Goal: Task Accomplishment & Management: Use online tool/utility

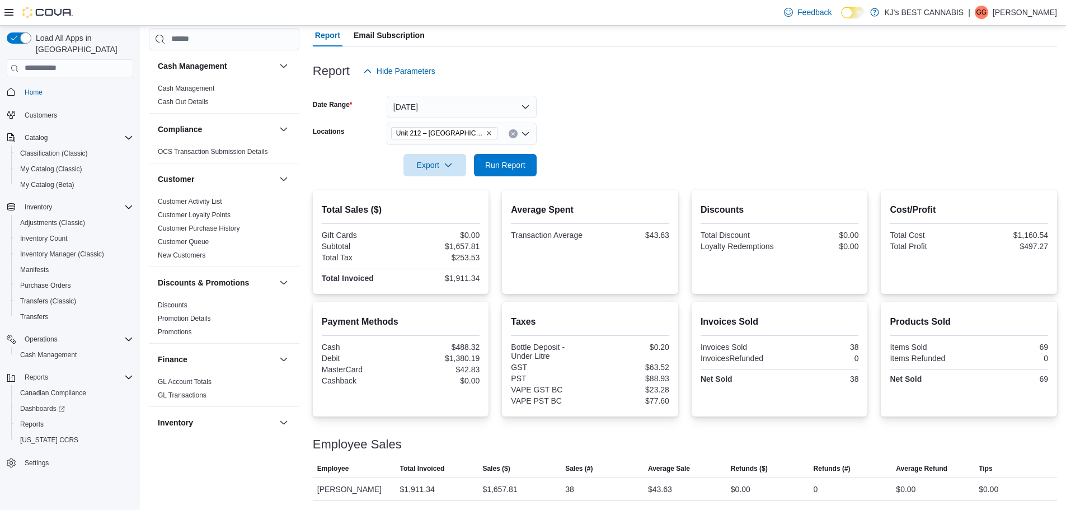
scroll to position [559, 0]
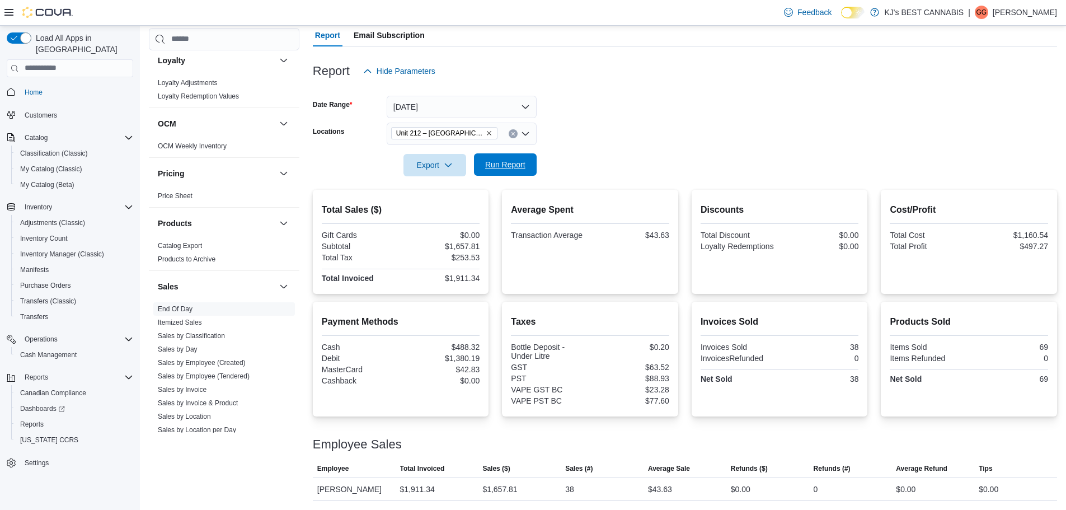
click at [496, 159] on span "Run Report" at bounding box center [505, 164] width 40 height 11
click at [492, 130] on icon "Remove Unit 212 – 32530 Lougheed Highway from selection in this group" at bounding box center [489, 133] width 7 height 7
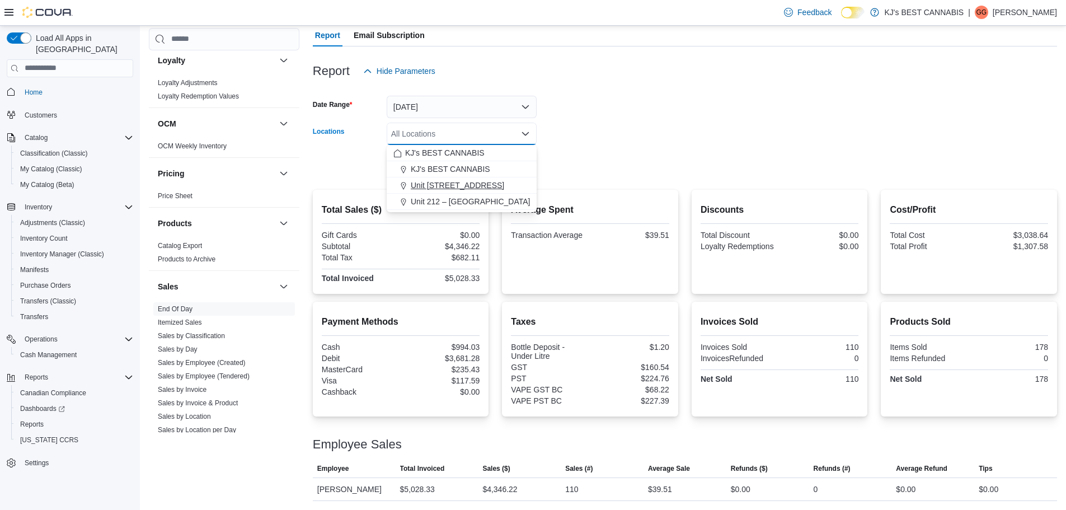
click at [481, 180] on span "Unit [STREET_ADDRESS]" at bounding box center [457, 185] width 93 height 11
click at [690, 127] on form "Date Range [DATE] Locations [STREET_ADDRESS] Selected. [STREET_ADDRESS]. Press …" at bounding box center [685, 129] width 744 height 94
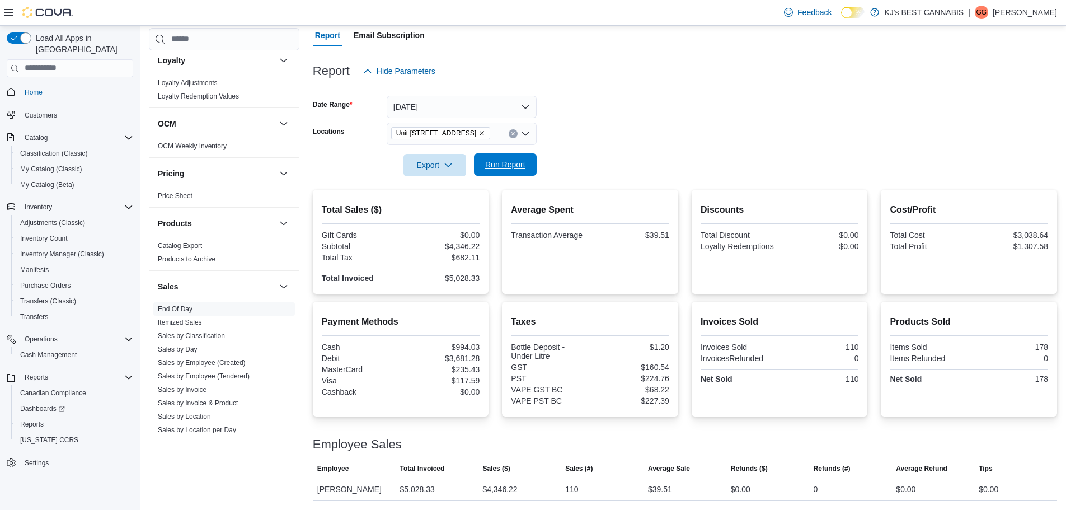
click at [490, 159] on span "Run Report" at bounding box center [505, 164] width 40 height 11
click at [484, 133] on icon "Remove Unit 103- 2700 Barnet Highway from selection in this group" at bounding box center [481, 133] width 4 height 4
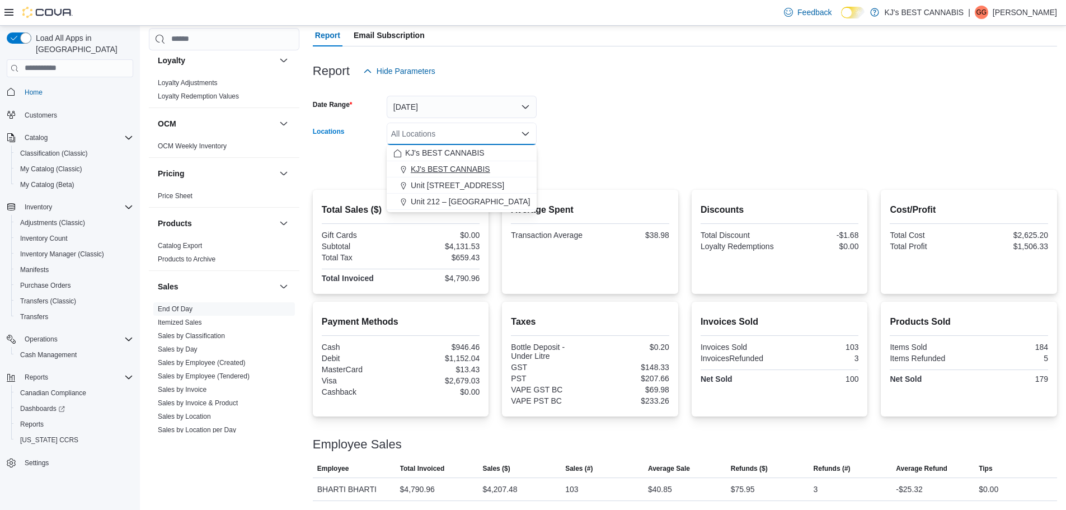
click at [471, 169] on span "KJ's BEST CANNABIS" at bounding box center [450, 168] width 79 height 11
click at [609, 140] on form "Date Range [DATE] Locations KJ's BEST CANNABIS Combo box. Selected. KJ's BEST C…" at bounding box center [685, 129] width 744 height 94
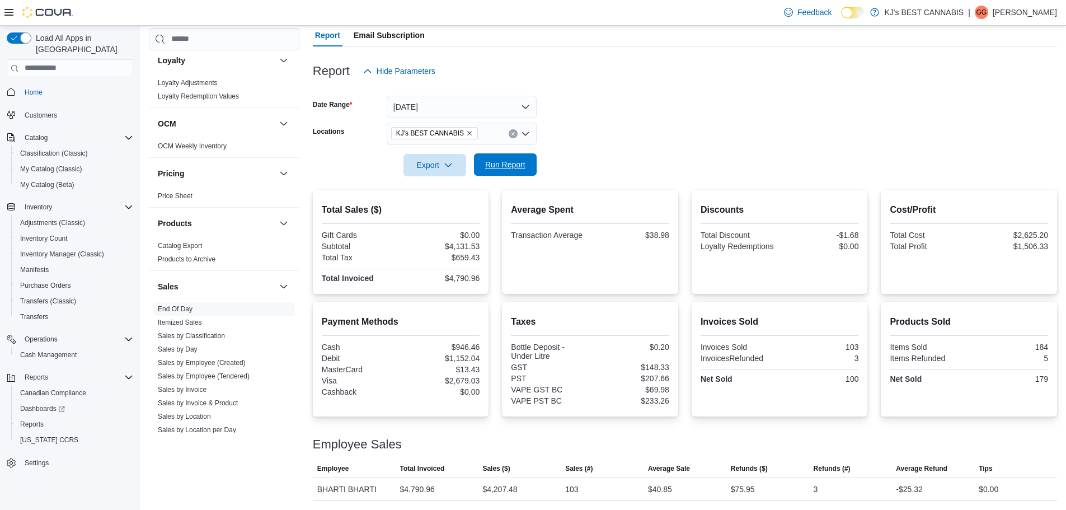
click at [507, 156] on span "Run Report" at bounding box center [505, 164] width 49 height 22
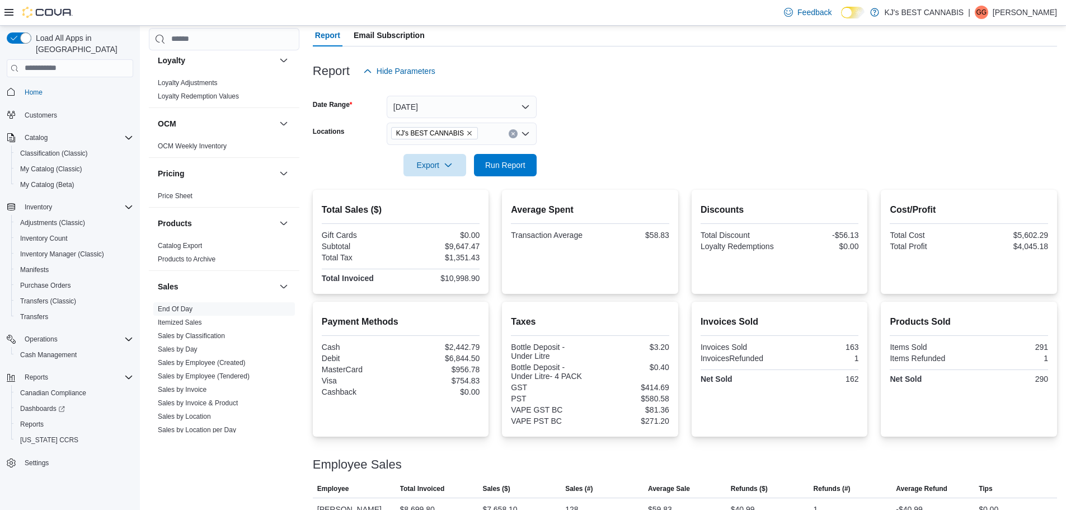
click at [466, 132] on icon "Remove KJ's BEST CANNABIS from selection in this group" at bounding box center [469, 133] width 7 height 7
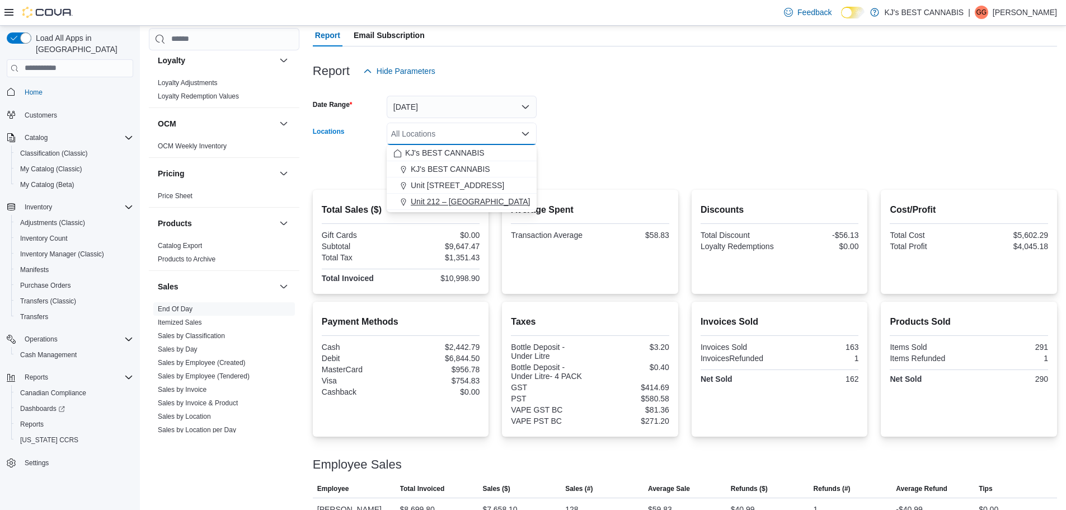
click at [464, 200] on span "Unit 212 – [GEOGRAPHIC_DATA]" at bounding box center [470, 201] width 119 height 11
click at [864, 175] on form "Date Range [DATE] Locations Unit 212 – [GEOGRAPHIC_DATA] Combo box. Selected. U…" at bounding box center [685, 129] width 744 height 94
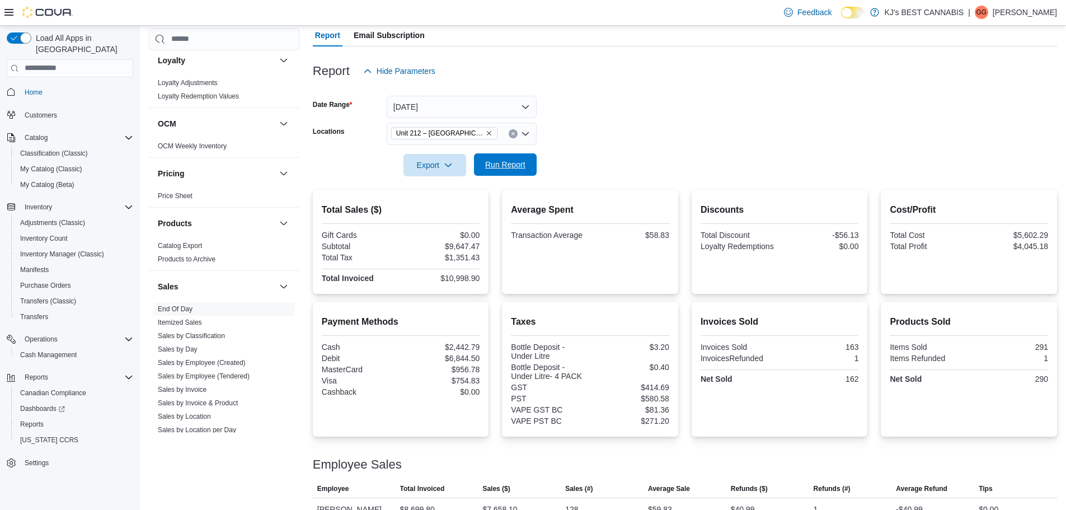
click at [506, 161] on span "Run Report" at bounding box center [505, 164] width 40 height 11
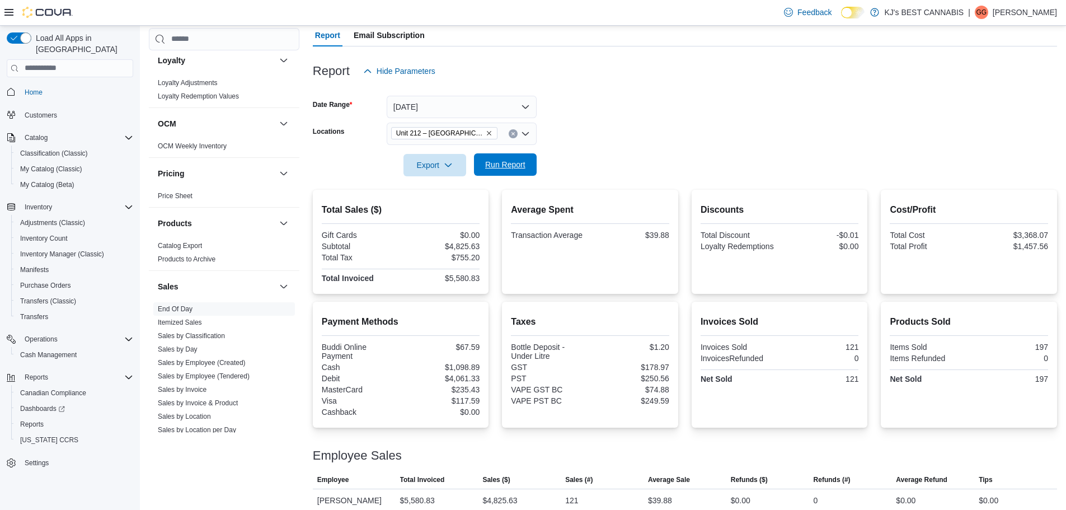
click at [495, 172] on span "Run Report" at bounding box center [505, 164] width 49 height 22
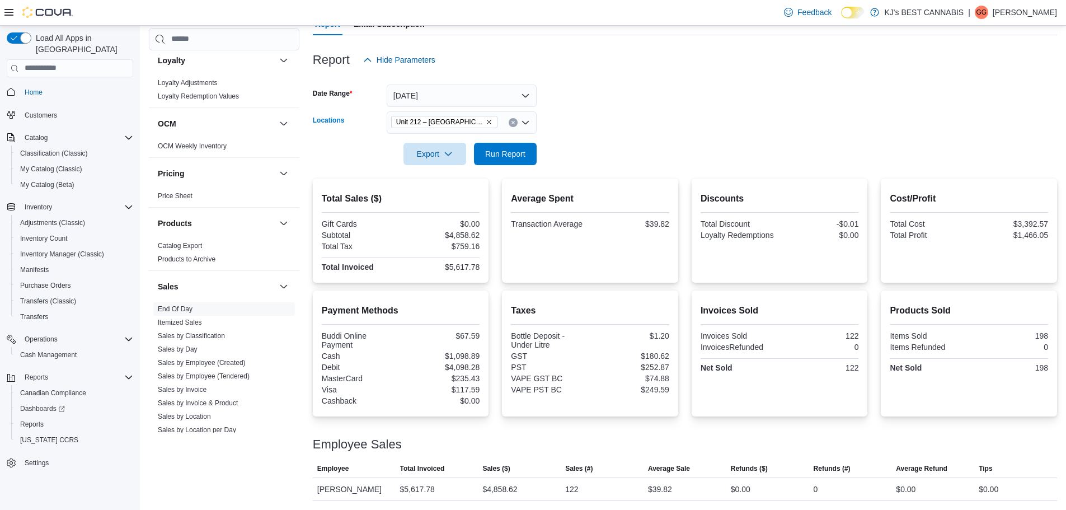
click at [488, 120] on icon "Remove Unit 212 – 32530 Lougheed Highway from selection in this group" at bounding box center [489, 122] width 4 height 4
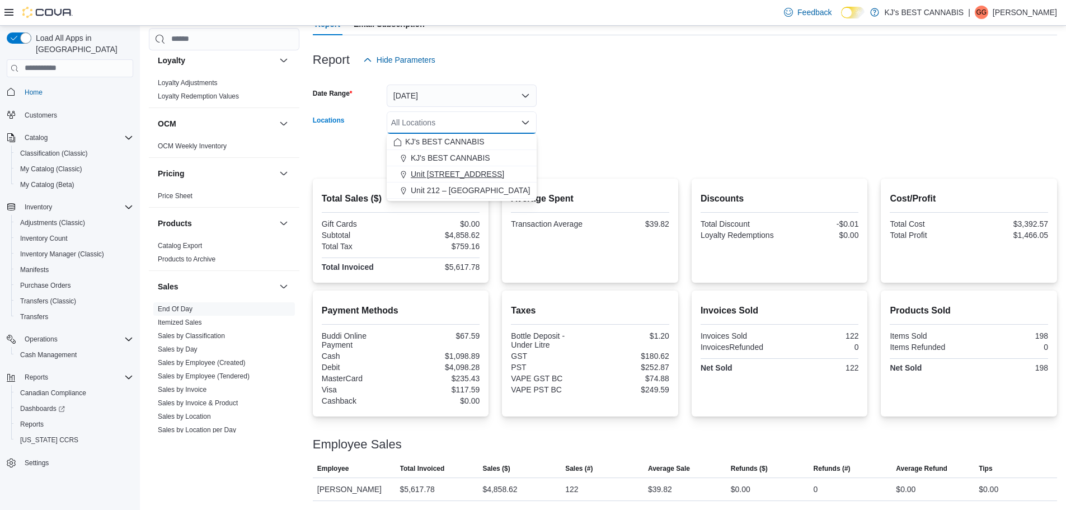
click at [482, 166] on button "Unit [STREET_ADDRESS]" at bounding box center [462, 174] width 150 height 16
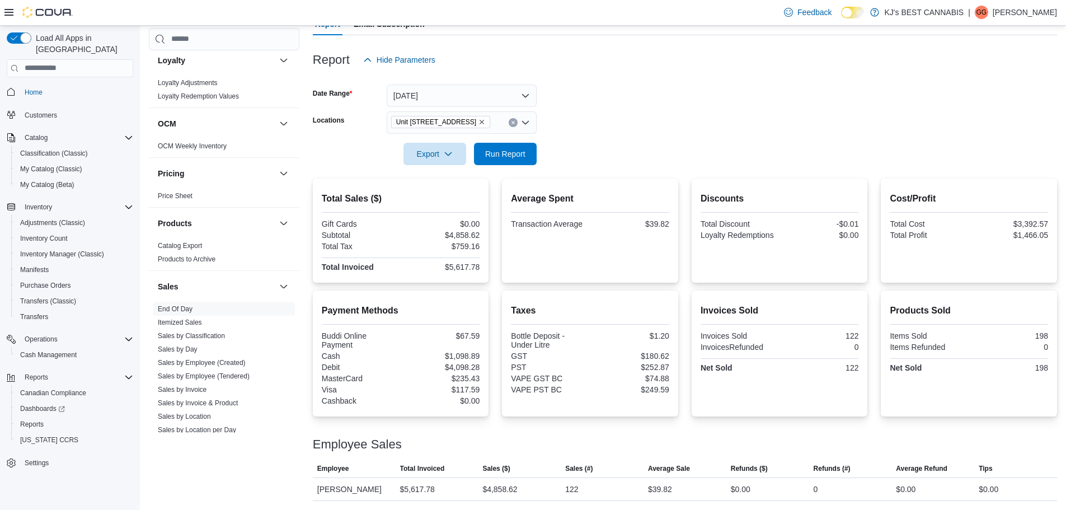
click at [592, 132] on form "Date Range [DATE] Locations [STREET_ADDRESS] Export Run Report" at bounding box center [685, 118] width 744 height 94
click at [507, 147] on span "Run Report" at bounding box center [505, 153] width 49 height 22
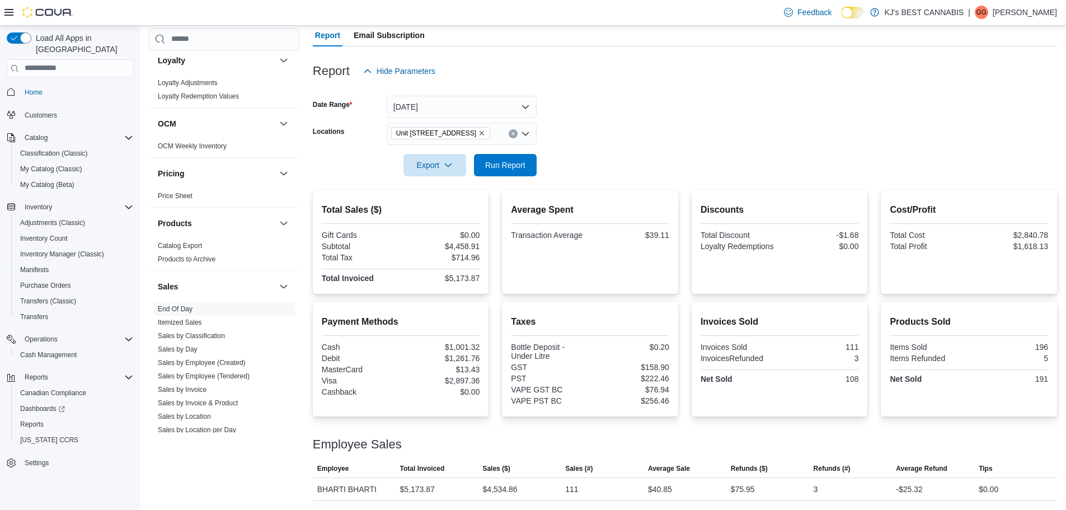
scroll to position [103, 0]
drag, startPoint x: 564, startPoint y: 209, endPoint x: 577, endPoint y: 209, distance: 12.3
click at [577, 209] on div "Average Spent Transaction Average $39.11" at bounding box center [590, 242] width 176 height 104
click at [484, 134] on icon "Remove Unit 103- 2700 Barnet Highway from selection in this group" at bounding box center [481, 133] width 4 height 4
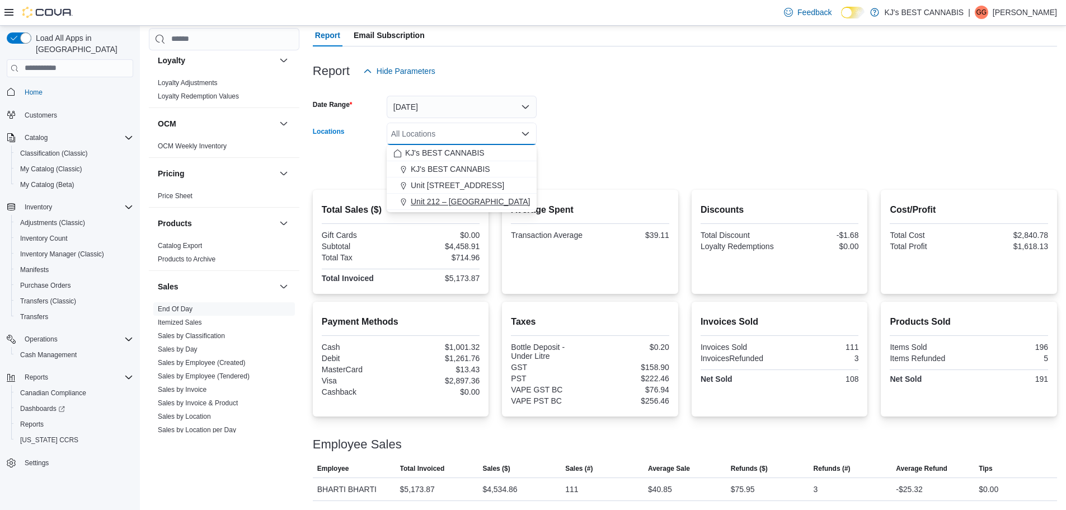
click at [493, 197] on span "Unit 212 – [GEOGRAPHIC_DATA]" at bounding box center [470, 201] width 119 height 11
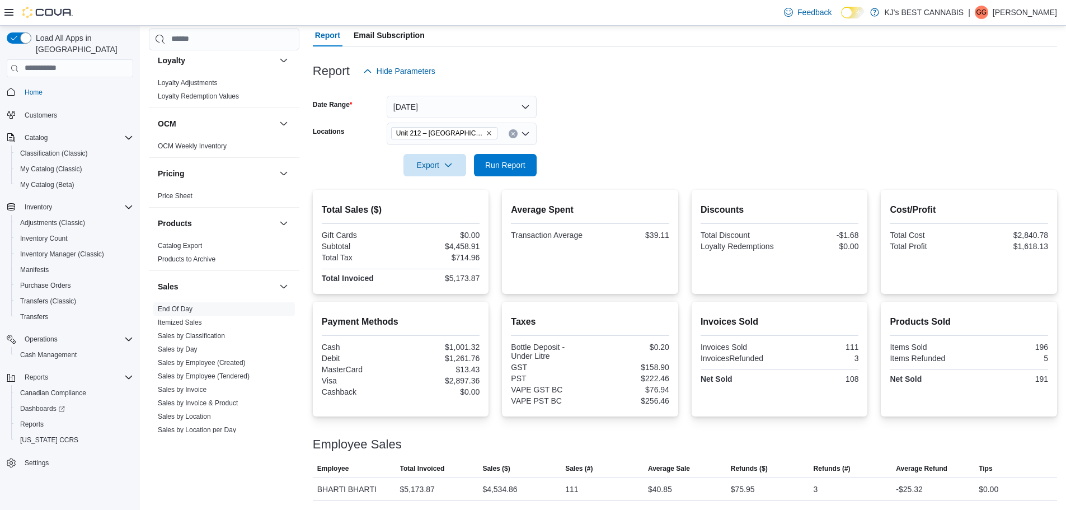
click at [654, 133] on form "Date Range [DATE] Locations Unit 212 – [GEOGRAPHIC_DATA] Export Run Report" at bounding box center [685, 129] width 744 height 94
click at [495, 163] on span "Run Report" at bounding box center [505, 164] width 40 height 11
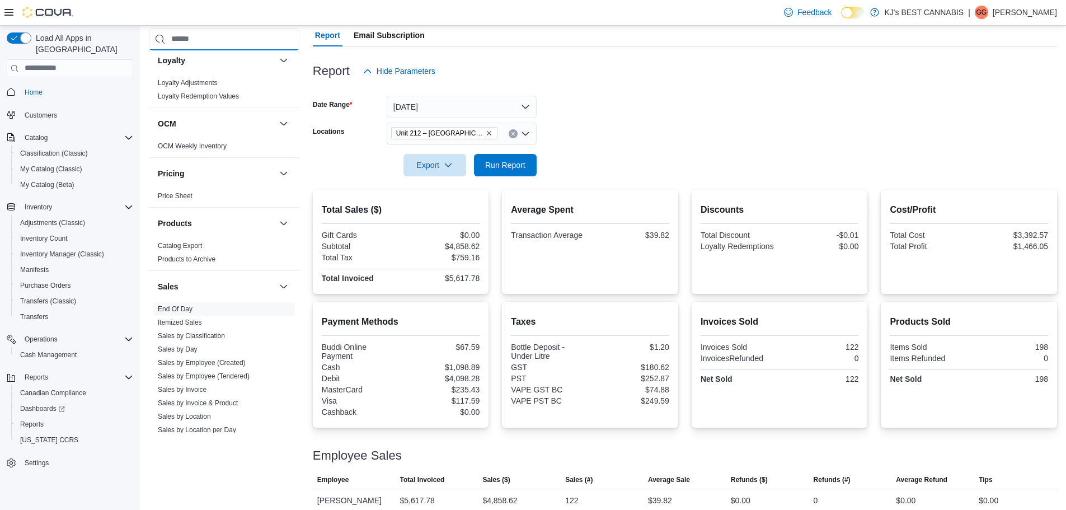
click at [211, 40] on input "search" at bounding box center [224, 39] width 150 height 22
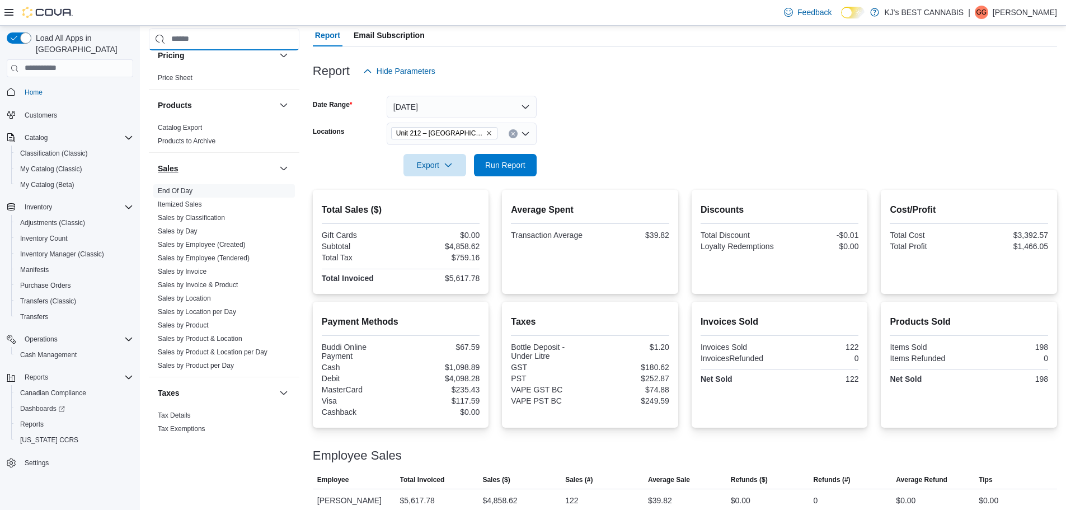
scroll to position [696, 0]
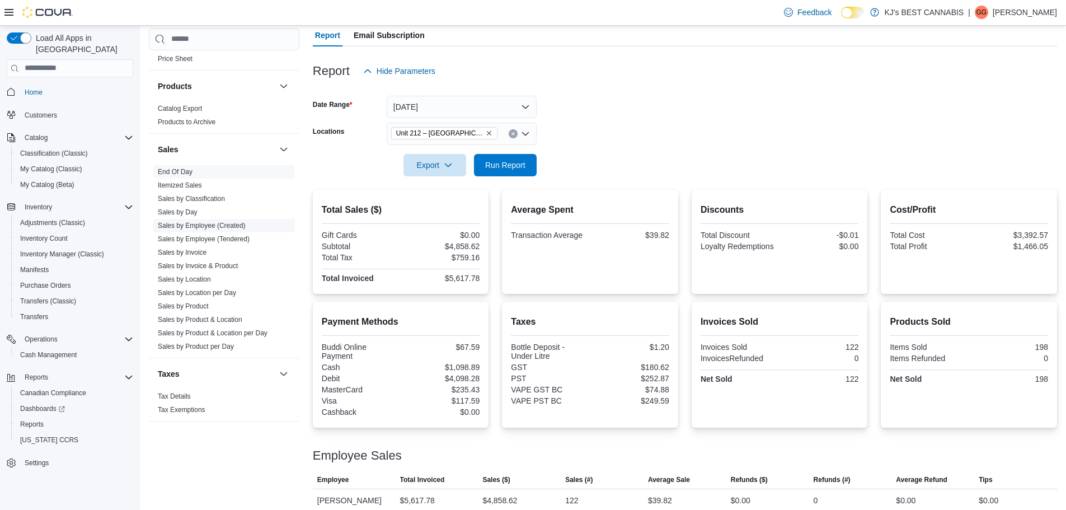
click at [214, 227] on link "Sales by Employee (Created)" at bounding box center [202, 226] width 88 height 8
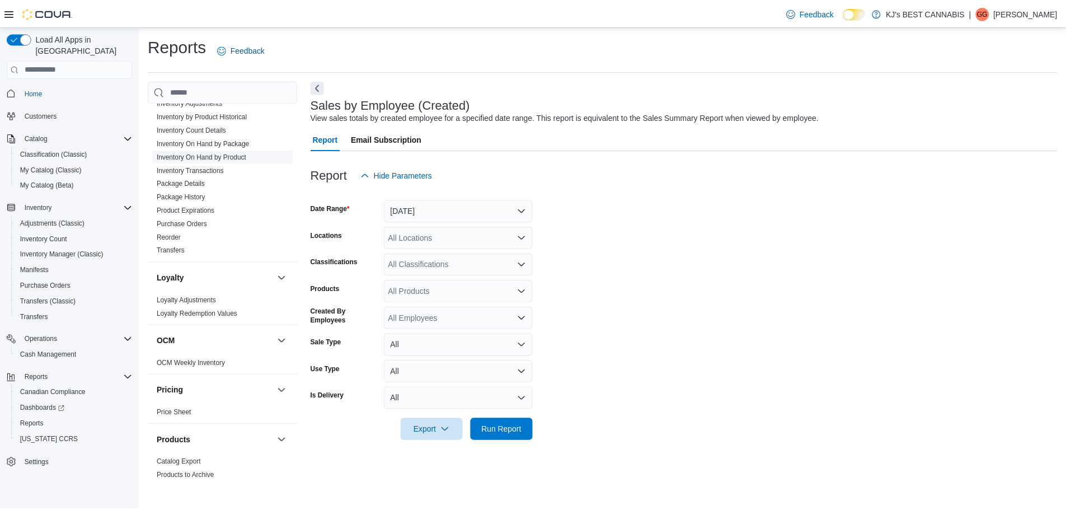
scroll to position [305, 0]
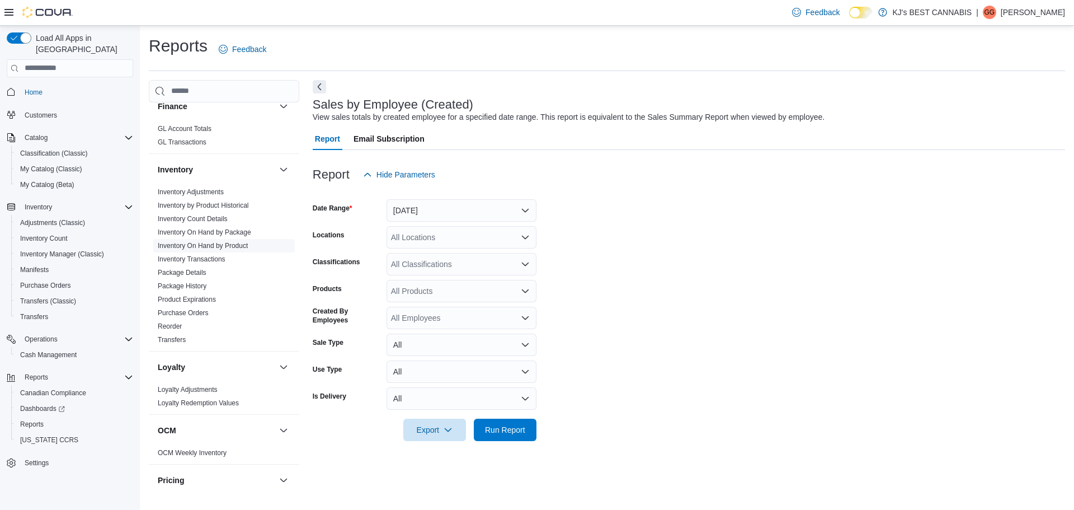
click at [211, 242] on link "Inventory On Hand by Product" at bounding box center [203, 246] width 90 height 8
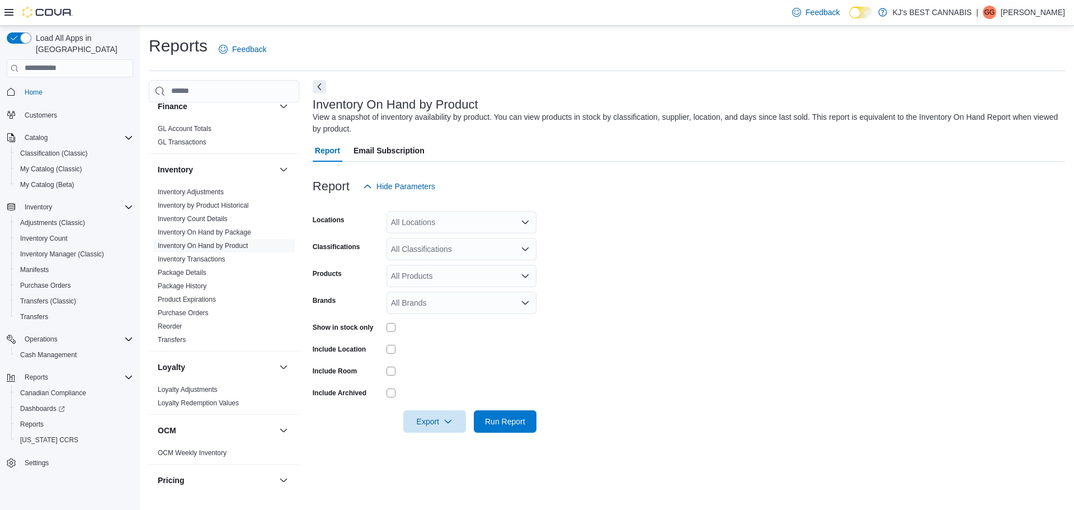
click at [423, 223] on div "All Locations" at bounding box center [462, 222] width 150 height 22
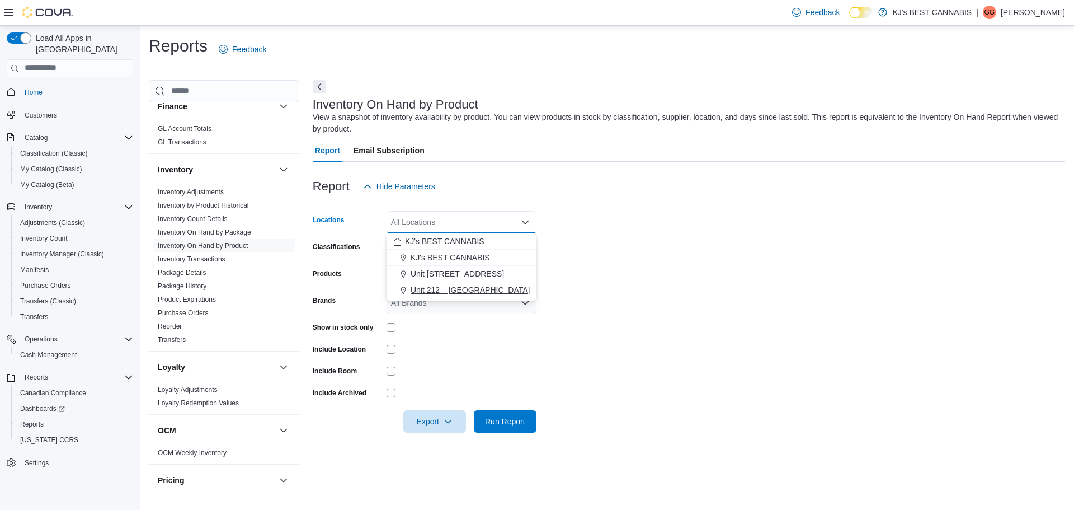
click at [440, 285] on span "Unit 212 – [GEOGRAPHIC_DATA]" at bounding box center [470, 289] width 119 height 11
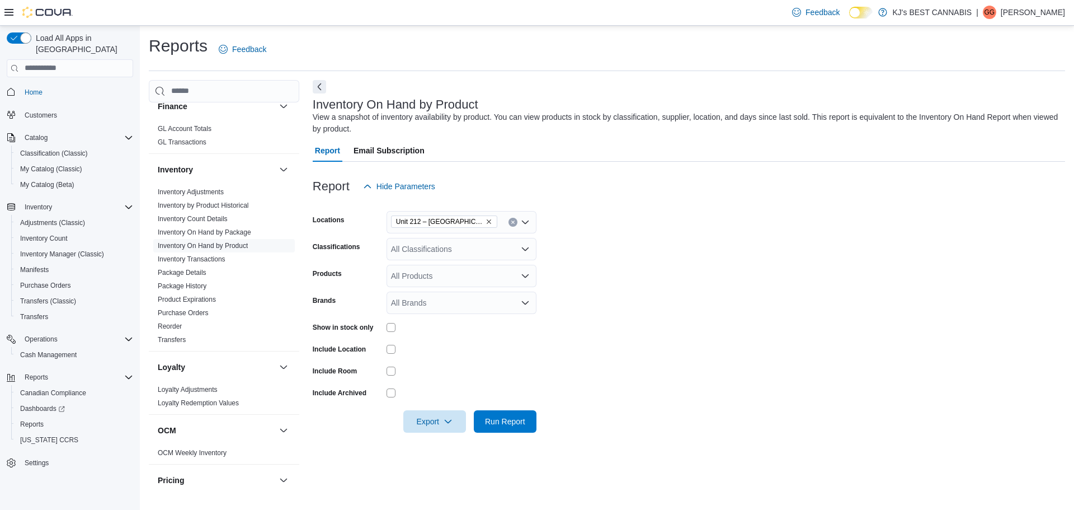
click at [455, 331] on div at bounding box center [462, 327] width 150 height 9
click at [512, 426] on span "Run Report" at bounding box center [505, 421] width 49 height 22
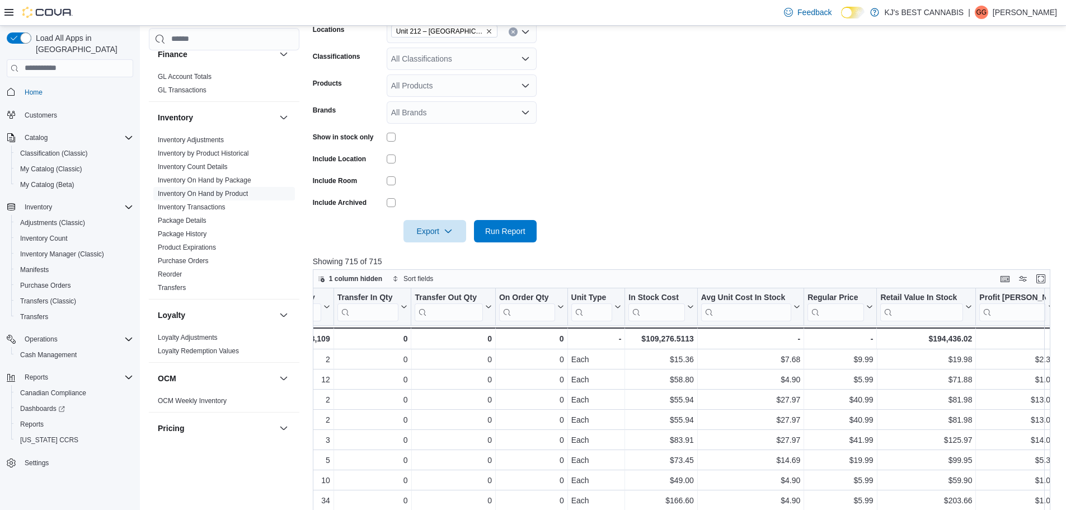
scroll to position [86, 0]
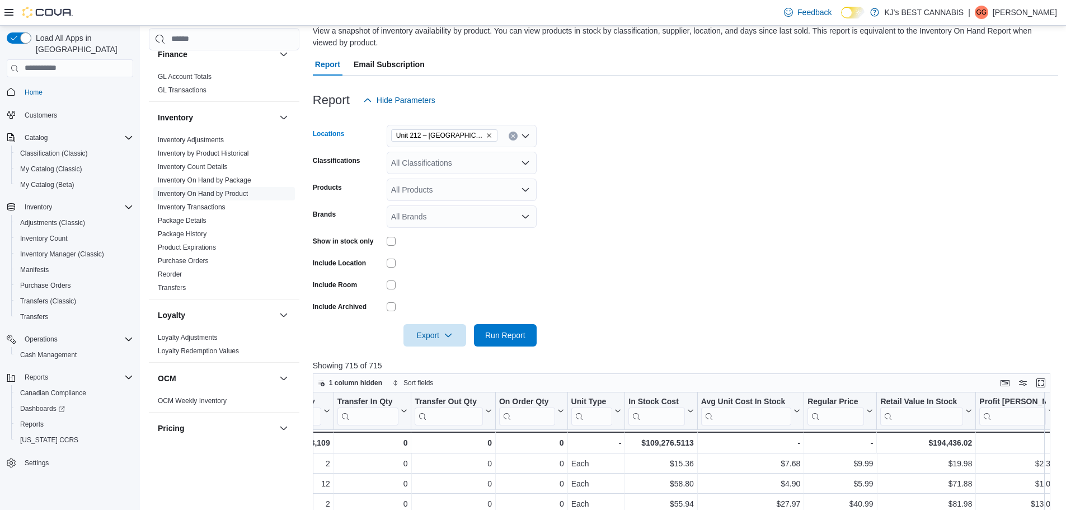
click at [488, 132] on icon "Remove Unit 212 – 32530 Lougheed Highway from selection in this group" at bounding box center [489, 135] width 7 height 7
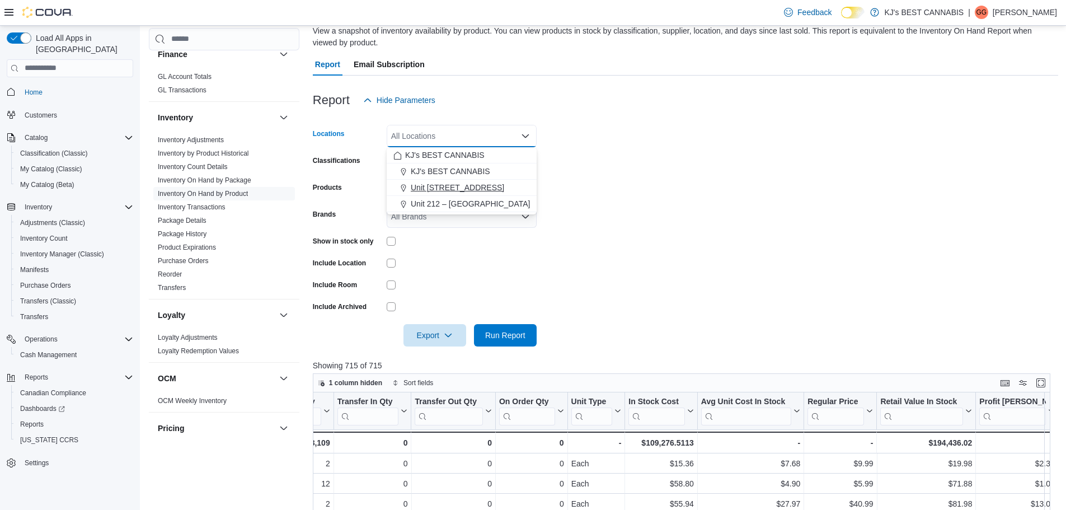
click at [455, 185] on span "Unit [STREET_ADDRESS]" at bounding box center [457, 187] width 93 height 11
click at [488, 331] on span "Run Report" at bounding box center [505, 334] width 40 height 11
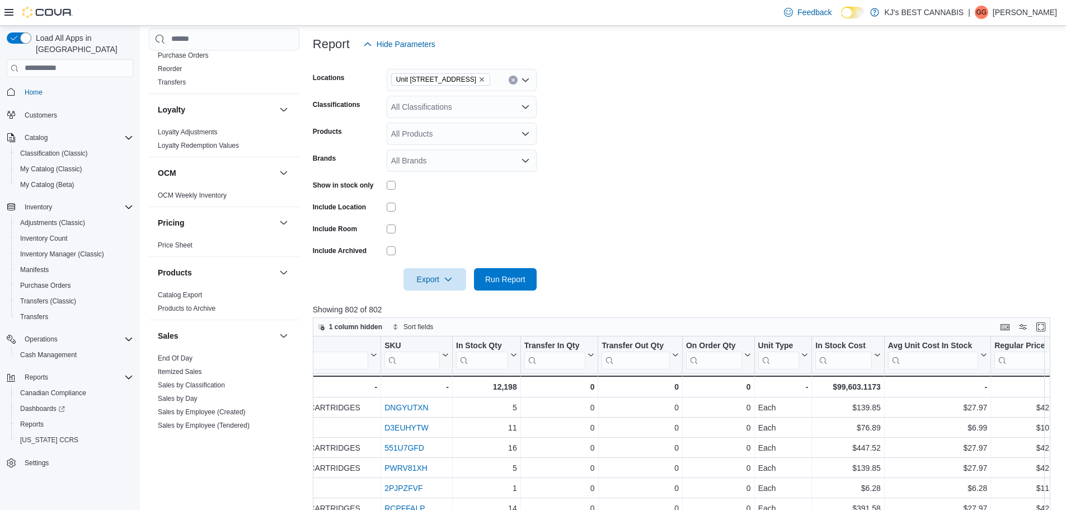
scroll to position [585, 0]
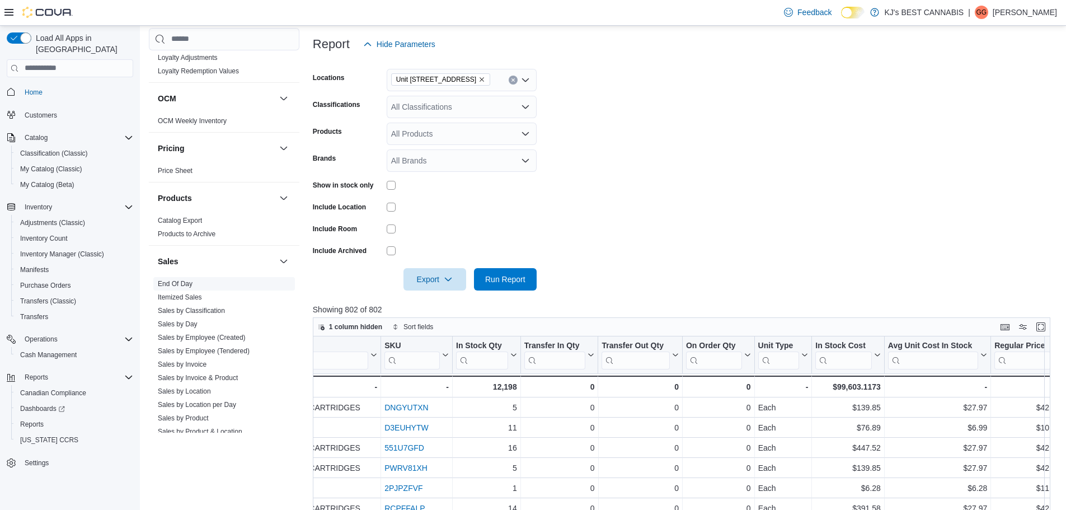
click at [183, 283] on link "End Of Day" at bounding box center [175, 284] width 35 height 8
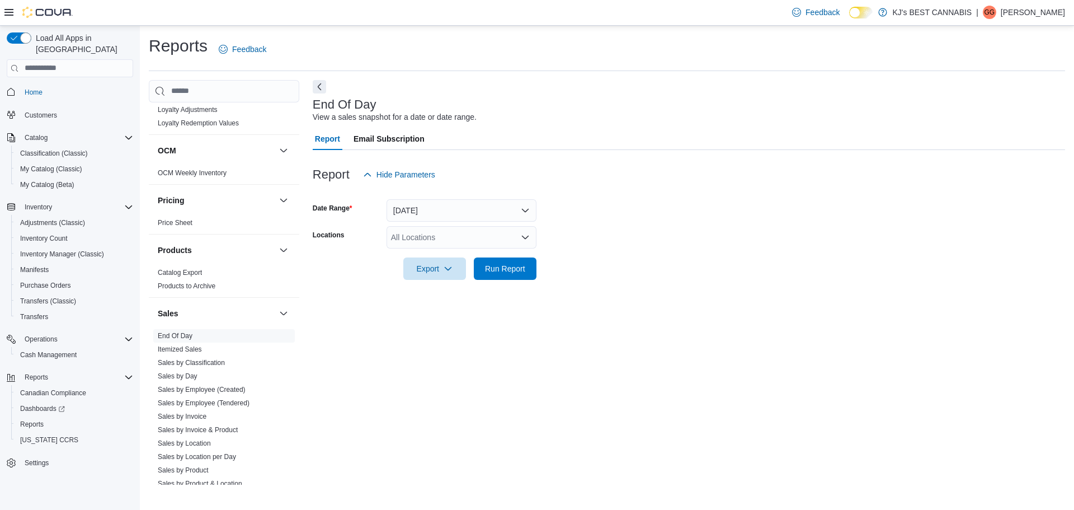
click at [440, 241] on div "All Locations" at bounding box center [462, 237] width 150 height 22
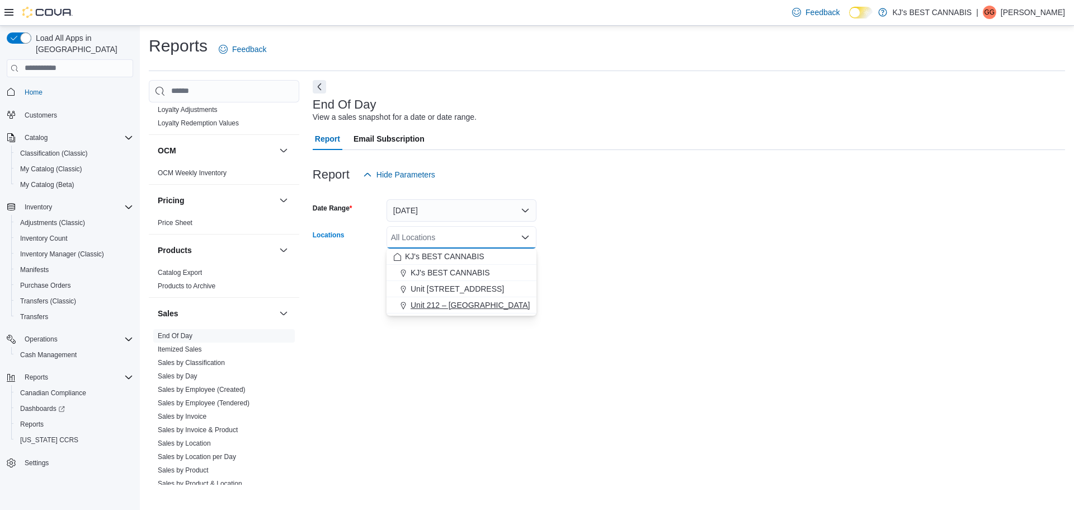
click at [477, 309] on span "Unit 212 – [GEOGRAPHIC_DATA]" at bounding box center [470, 304] width 119 height 11
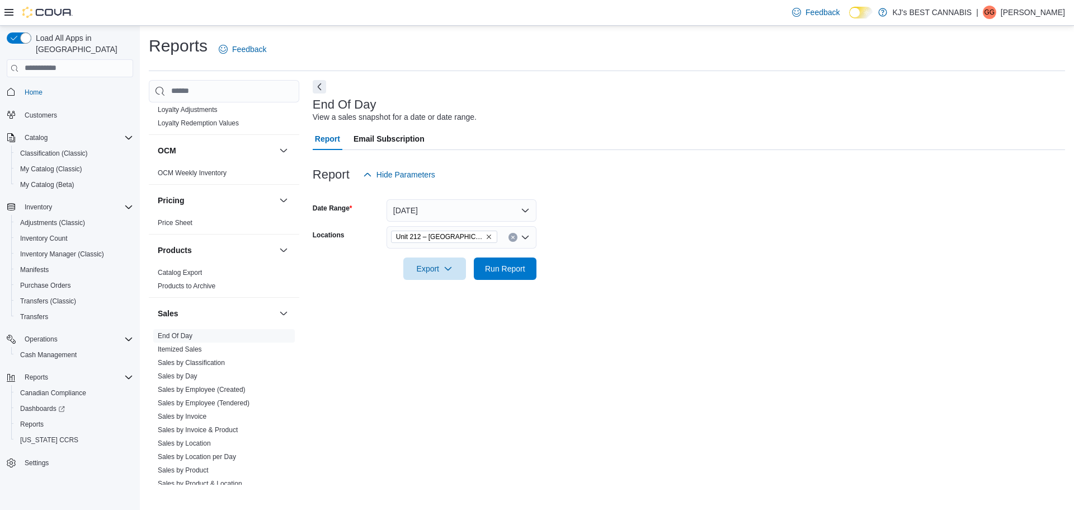
click at [482, 323] on div "End Of Day View a sales snapshot for a date or date range. Report Email Subscri…" at bounding box center [689, 282] width 752 height 404
click at [497, 275] on span "Run Report" at bounding box center [505, 268] width 49 height 22
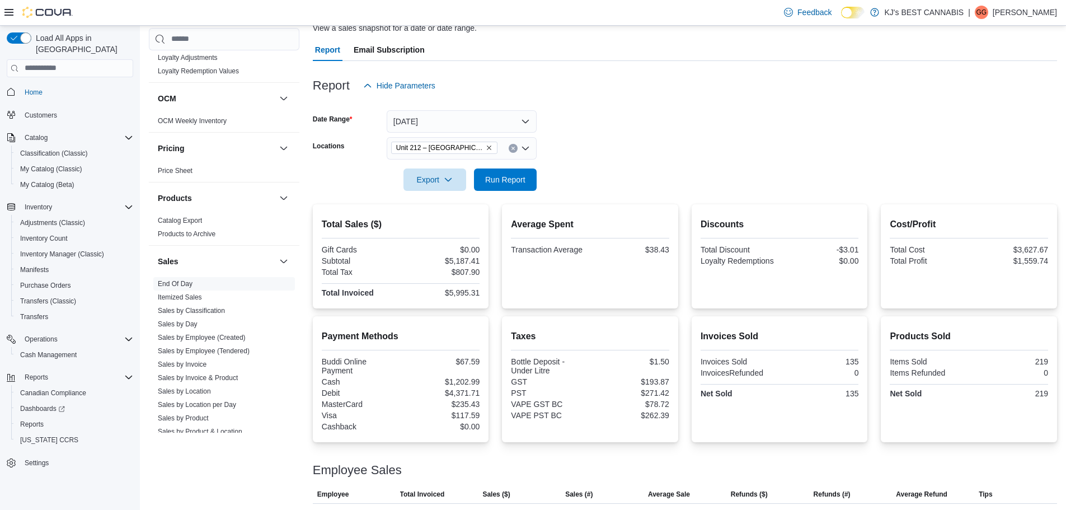
scroll to position [128, 0]
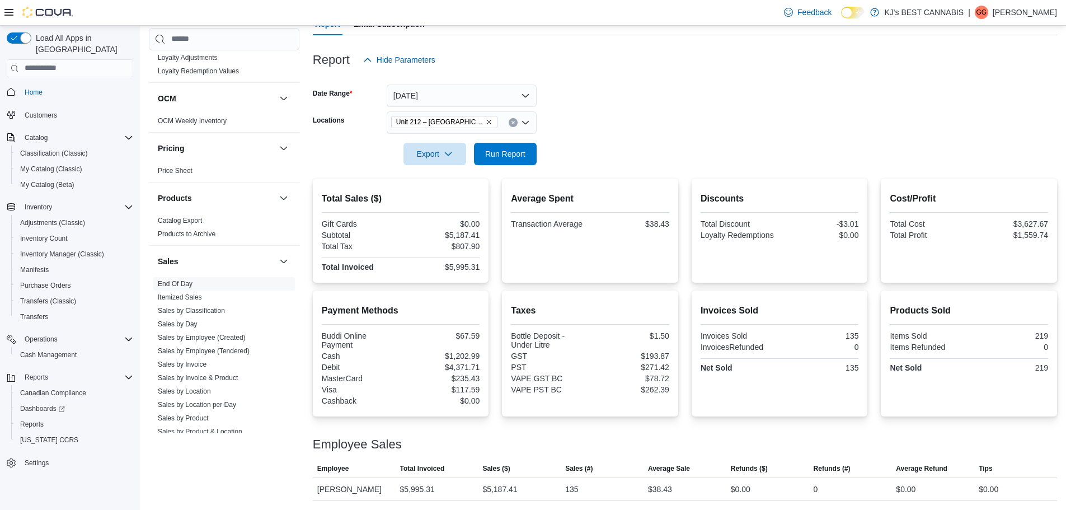
click at [488, 119] on icon "Remove Unit 212 – 32530 Lougheed Highway from selection in this group" at bounding box center [489, 122] width 7 height 7
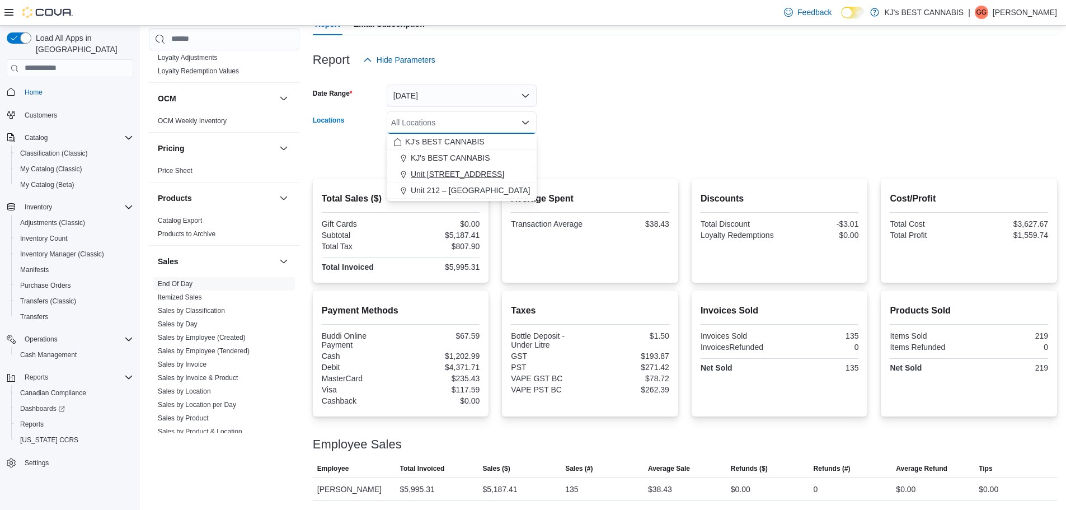
click at [476, 167] on button "Unit [STREET_ADDRESS]" at bounding box center [462, 174] width 150 height 16
drag, startPoint x: 720, startPoint y: 117, endPoint x: 693, endPoint y: 117, distance: 26.9
click at [709, 117] on form "Date Range [DATE] Locations [STREET_ADDRESS] Selected. [STREET_ADDRESS]. Press …" at bounding box center [685, 118] width 744 height 94
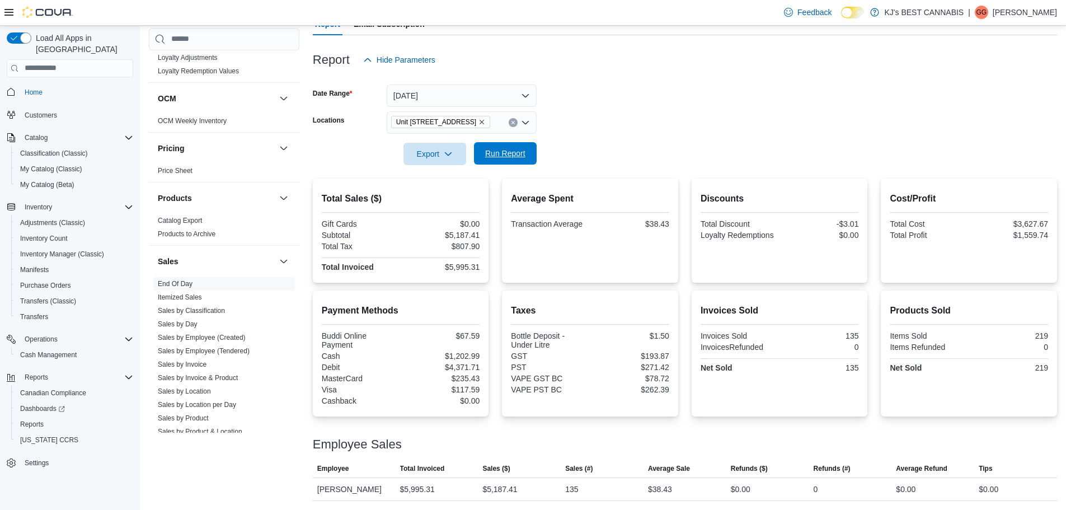
click at [508, 148] on span "Run Report" at bounding box center [505, 153] width 40 height 11
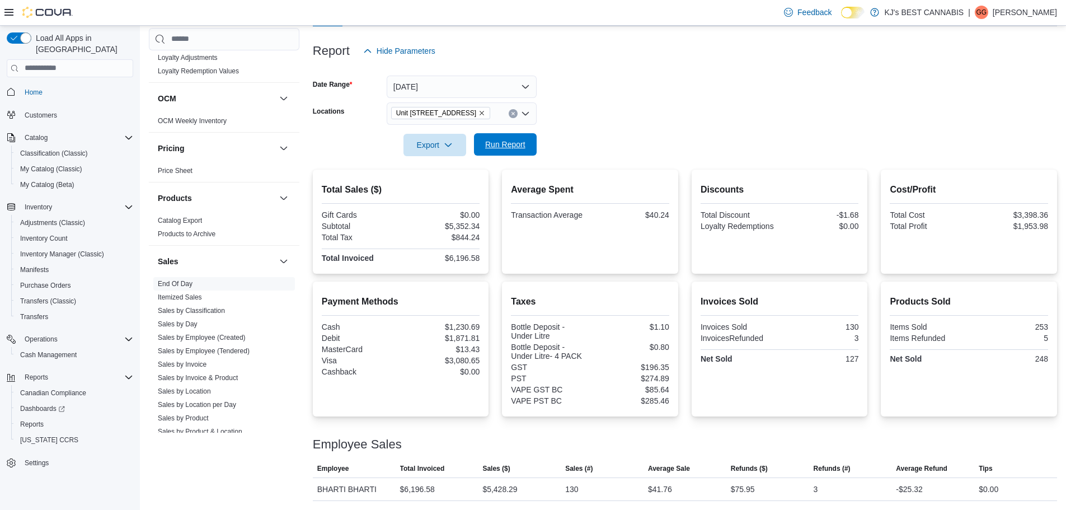
scroll to position [124, 0]
click at [485, 112] on icon "Remove Unit 103- 2700 Barnet Highway from selection in this group" at bounding box center [481, 113] width 7 height 7
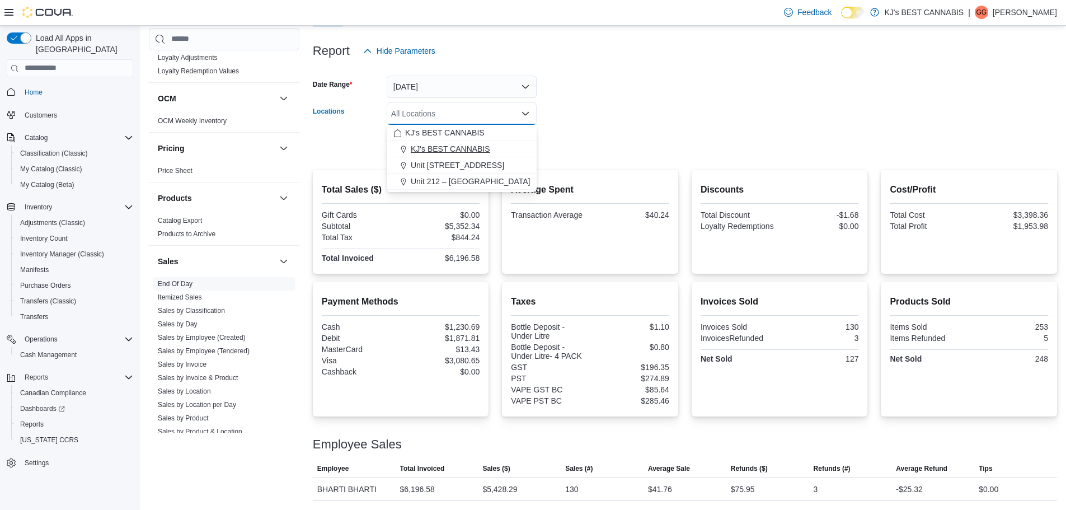
click at [458, 145] on span "KJ's BEST CANNABIS" at bounding box center [450, 148] width 79 height 11
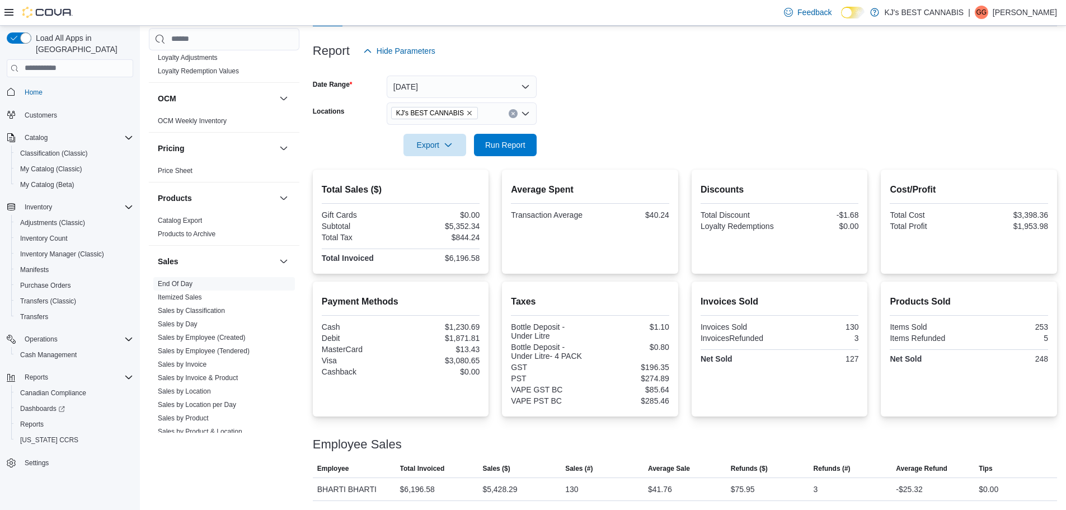
click at [597, 138] on form "Date Range [DATE] Locations KJ's BEST CANNABIS Export Run Report" at bounding box center [685, 109] width 744 height 94
click at [512, 136] on span "Run Report" at bounding box center [505, 144] width 49 height 22
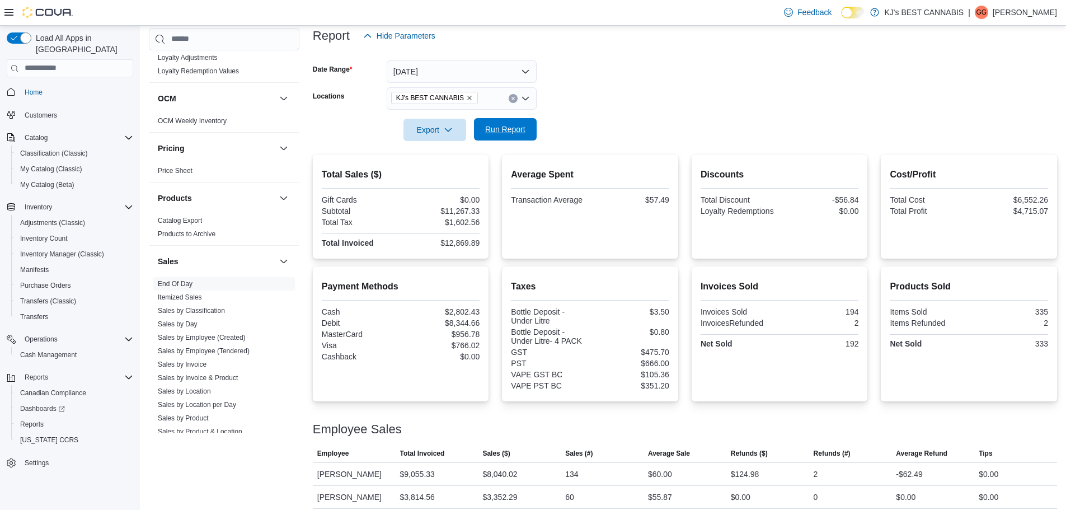
scroll to position [147, 0]
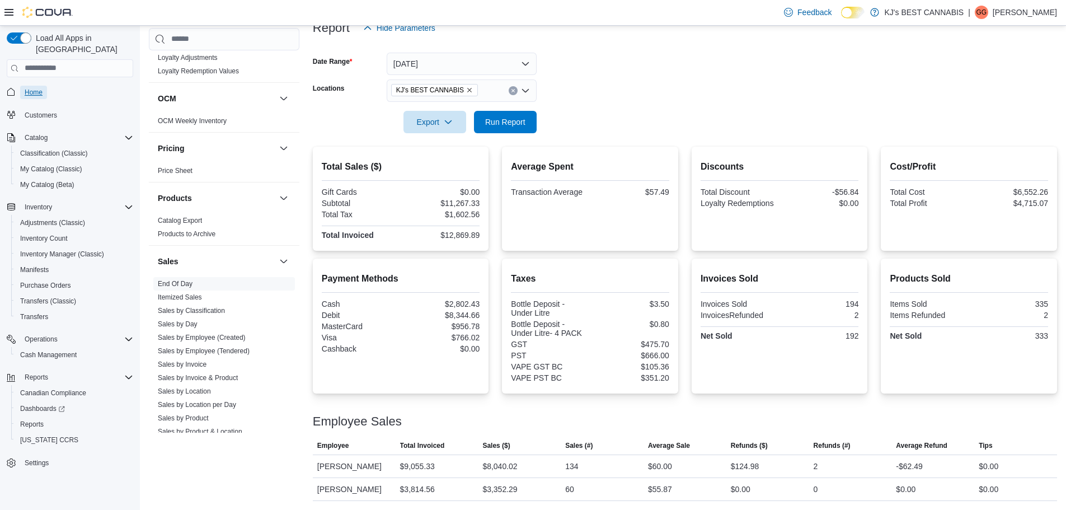
click at [32, 96] on span "Home" at bounding box center [34, 92] width 18 height 9
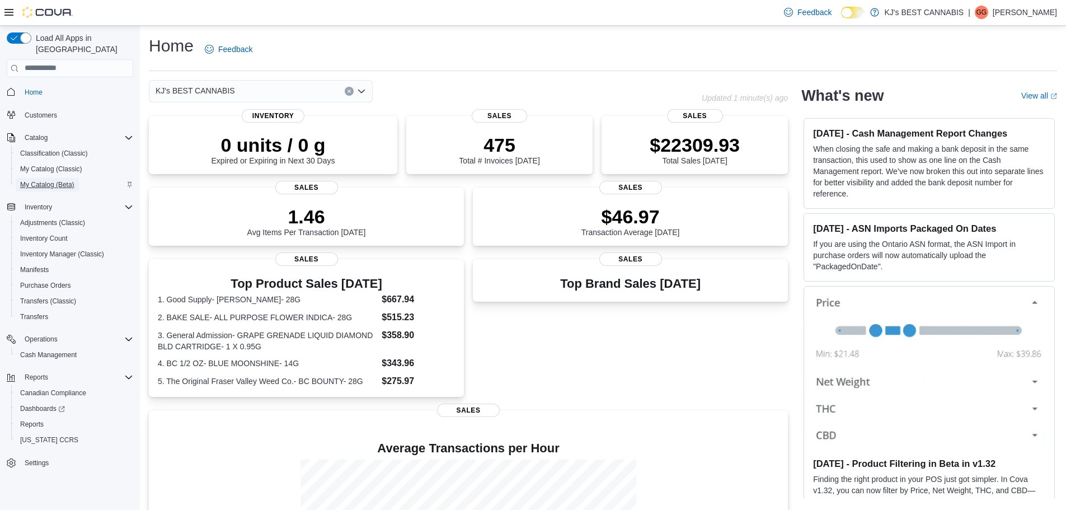
click at [51, 185] on span "My Catalog (Beta)" at bounding box center [47, 184] width 54 height 9
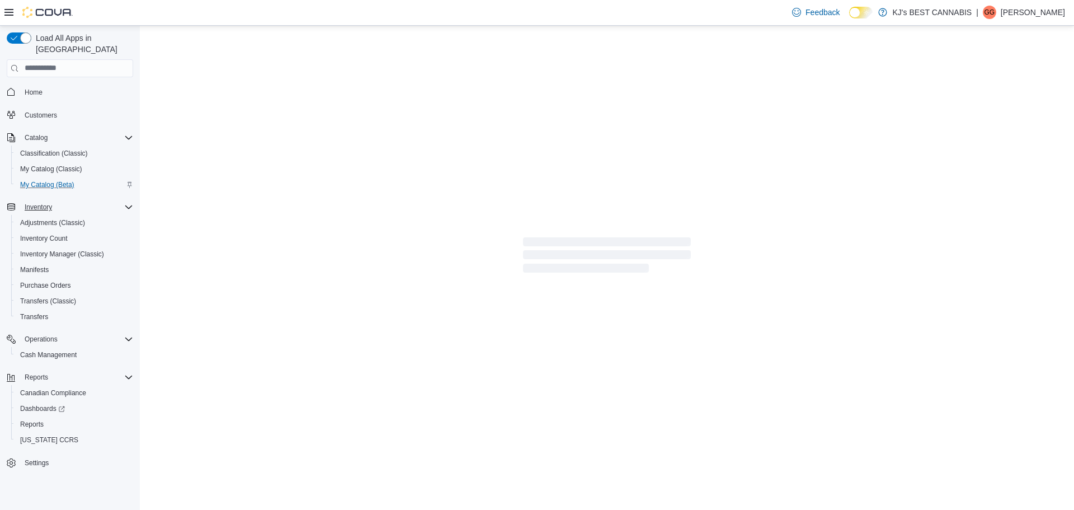
select select "**********"
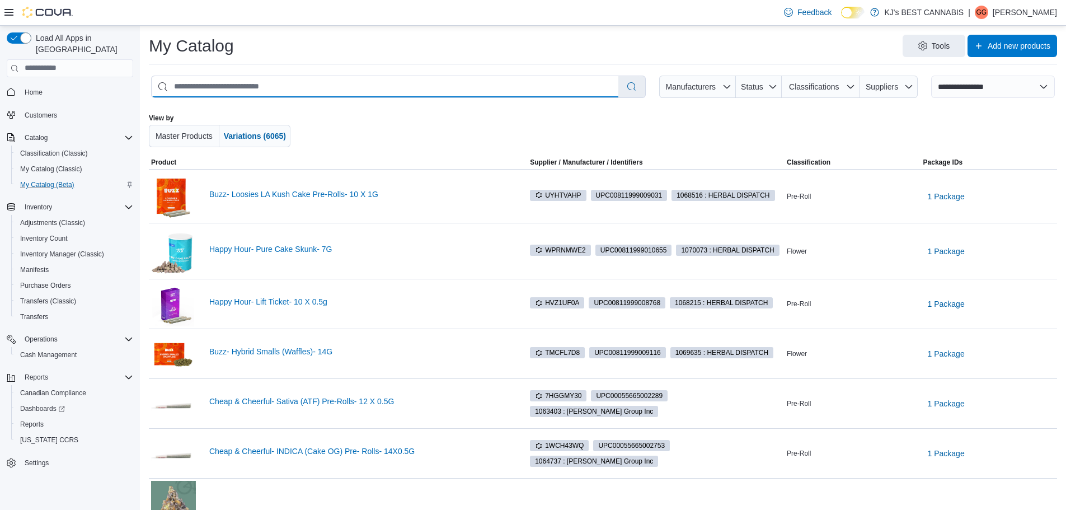
click at [252, 88] on input "search" at bounding box center [385, 86] width 467 height 21
